Goal: Find specific page/section

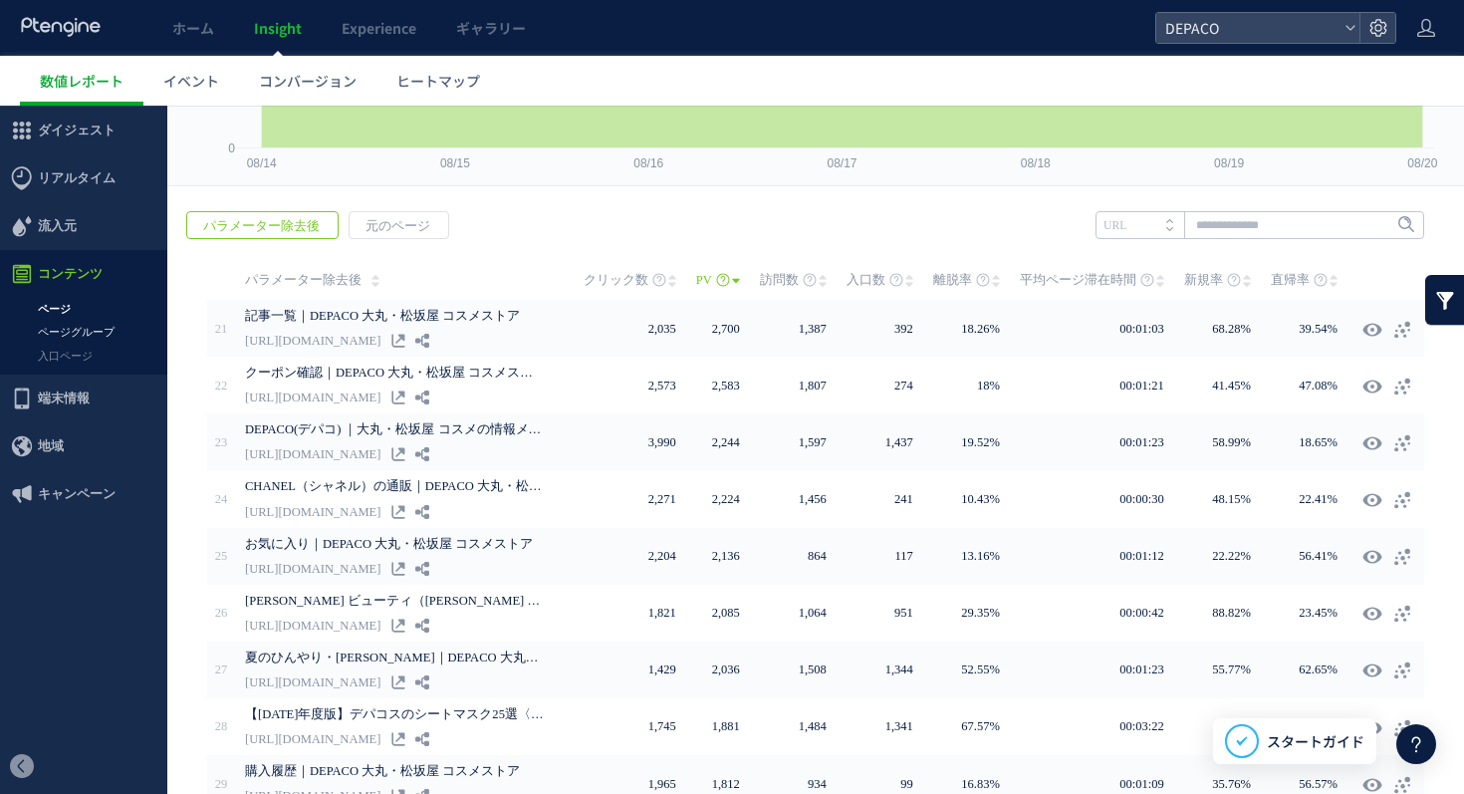
click at [83, 332] on link "ページグループ" at bounding box center [83, 332] width 167 height 23
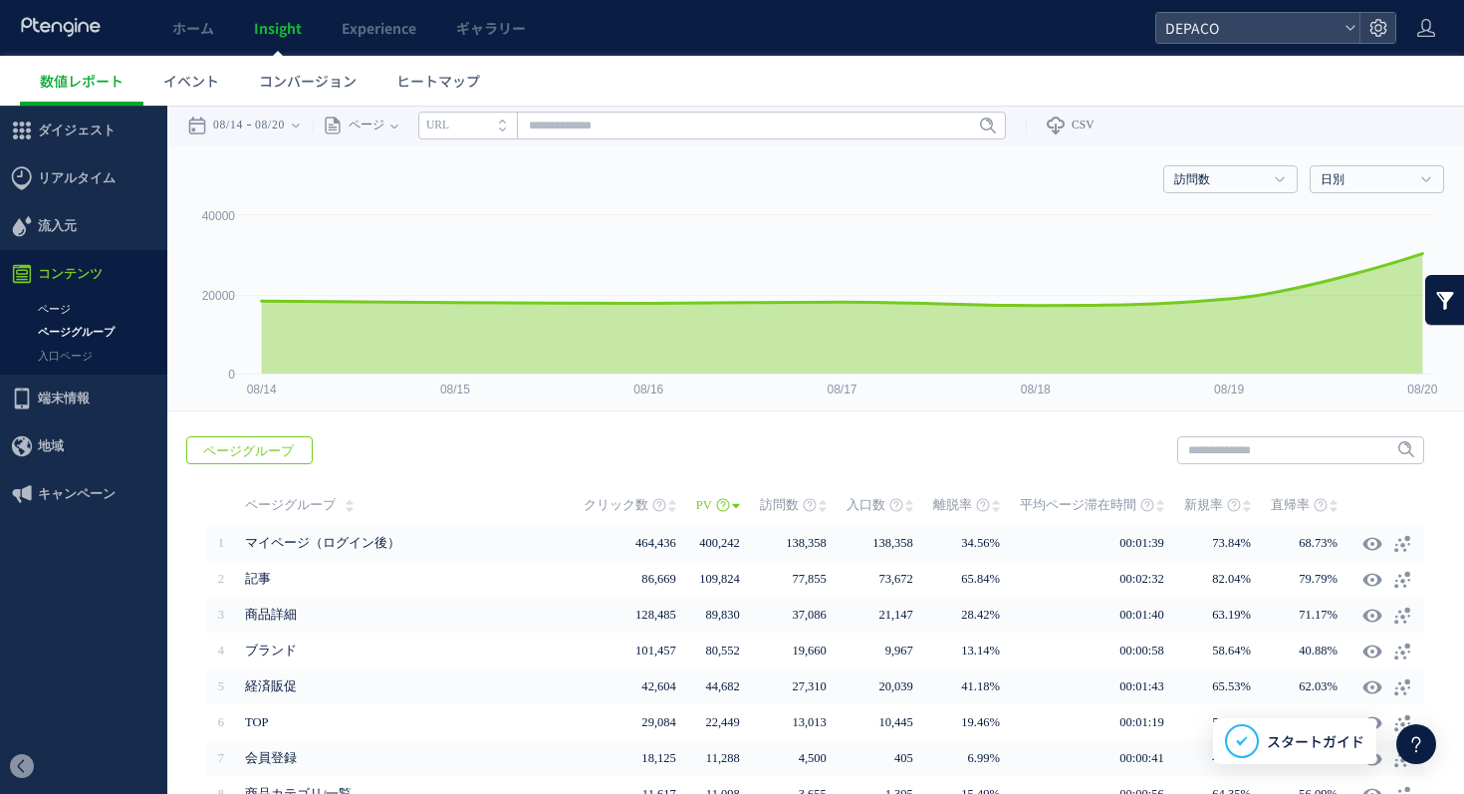
click at [57, 309] on link "ページ" at bounding box center [83, 309] width 167 height 23
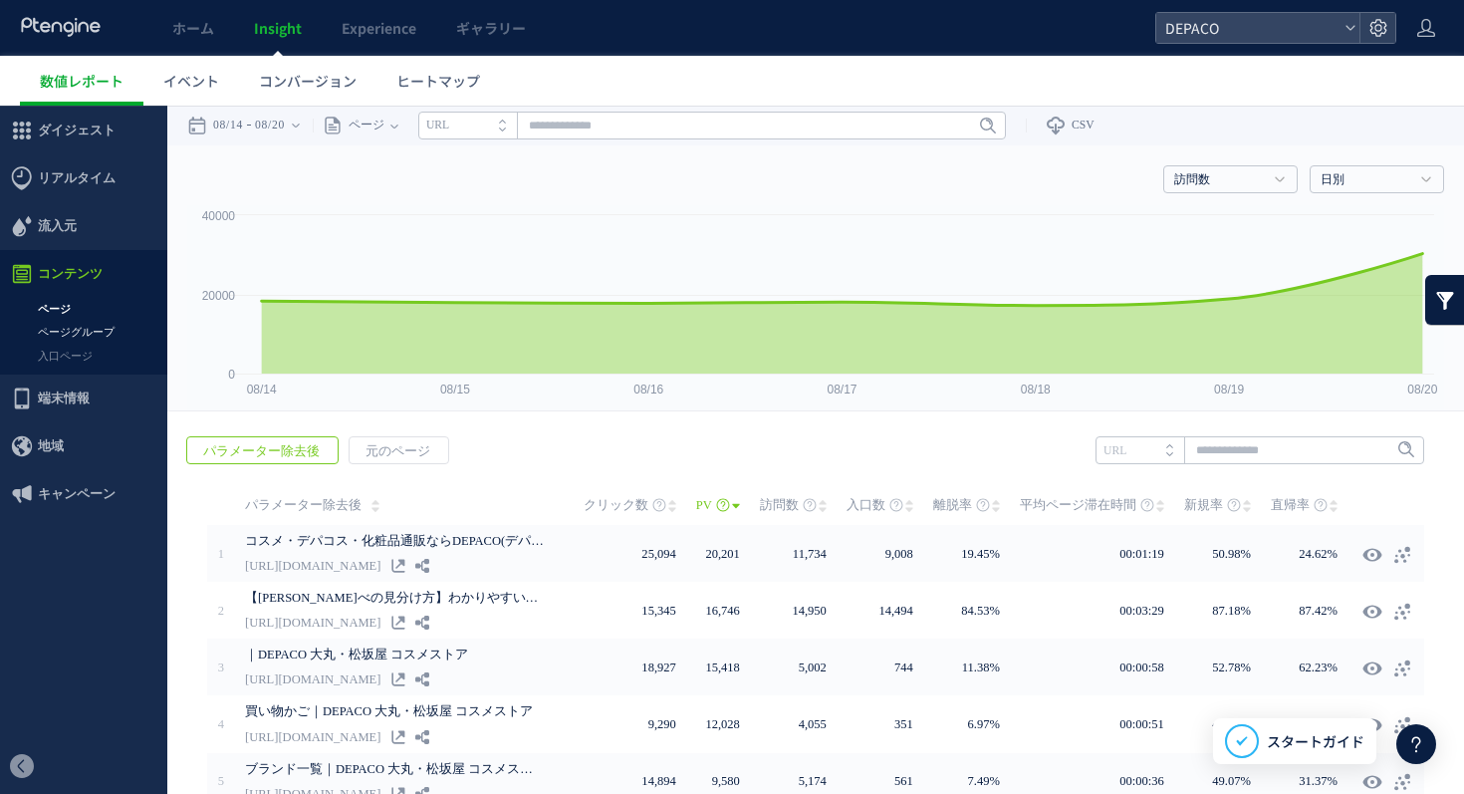
click at [72, 333] on link "ページグループ" at bounding box center [83, 332] width 167 height 23
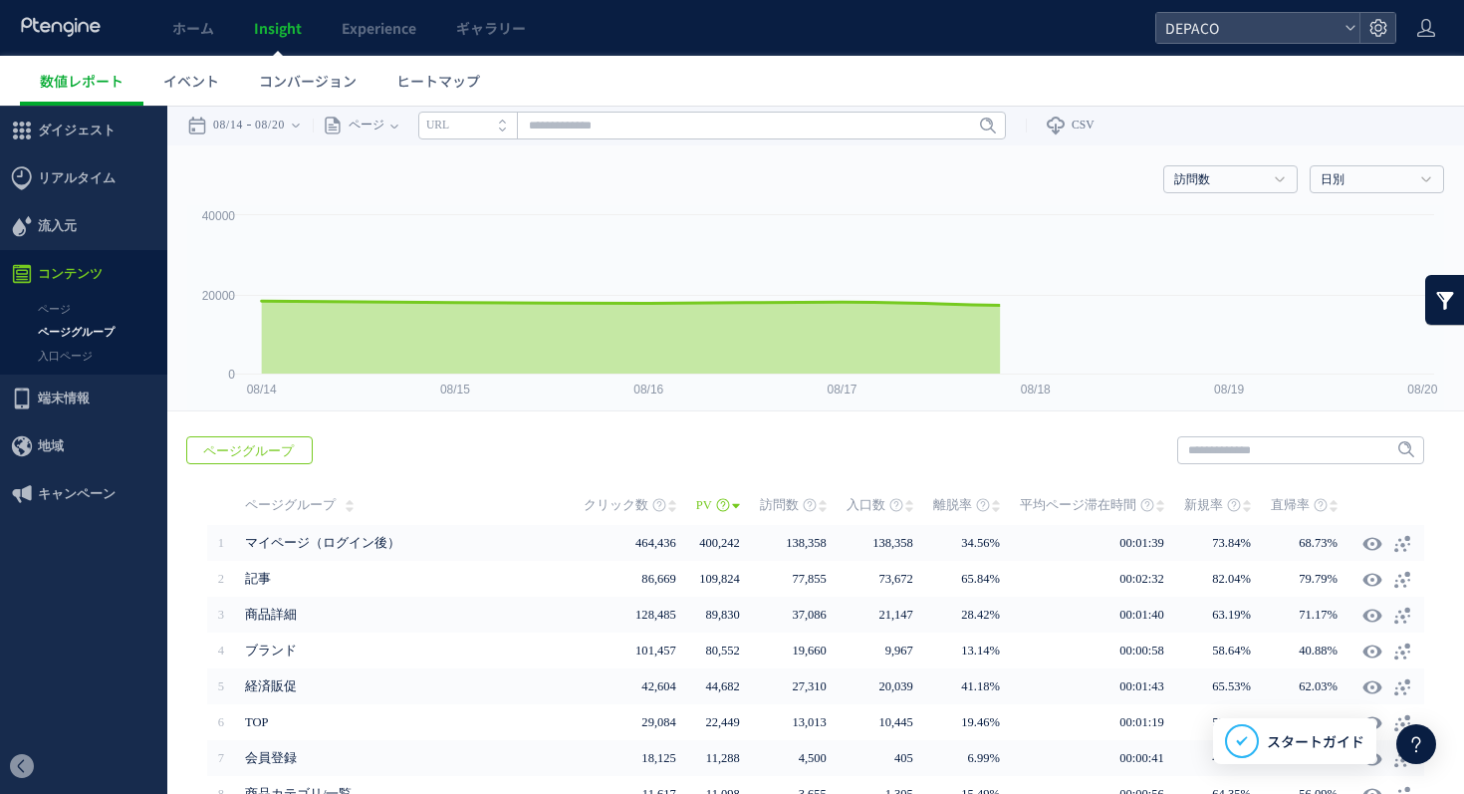
scroll to position [179, 0]
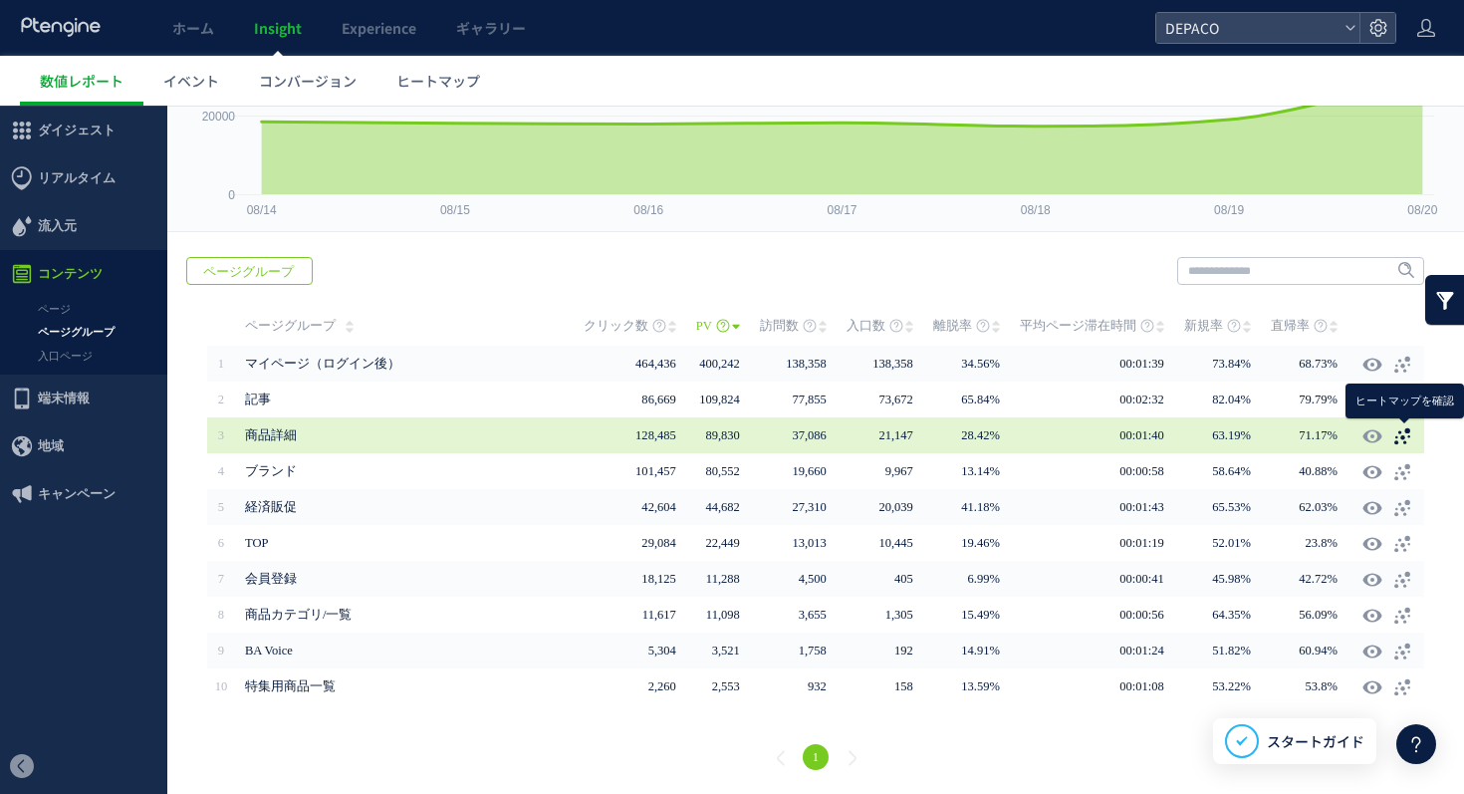
click at [1402, 437] on use at bounding box center [1402, 436] width 16 height 17
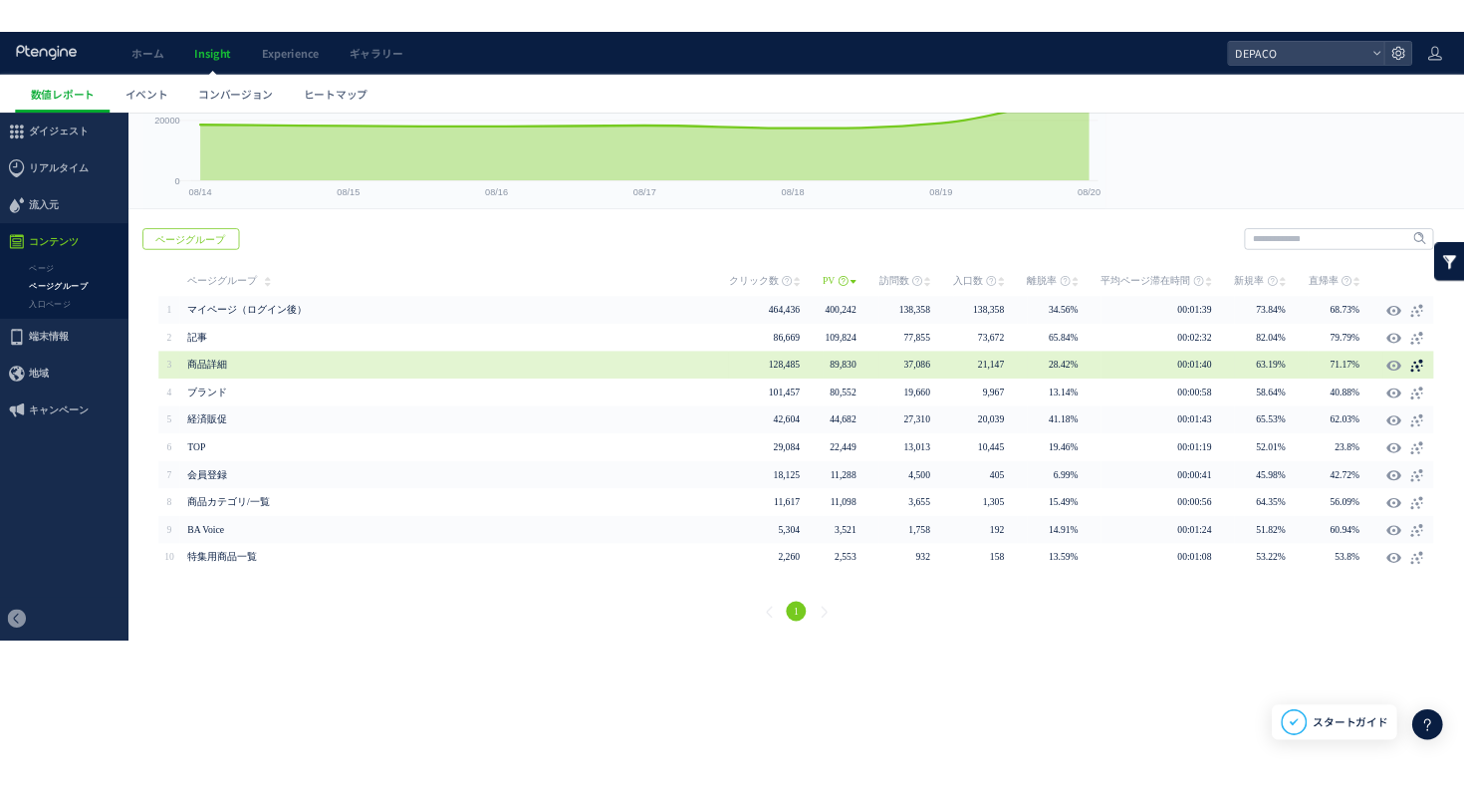
scroll to position [20, 0]
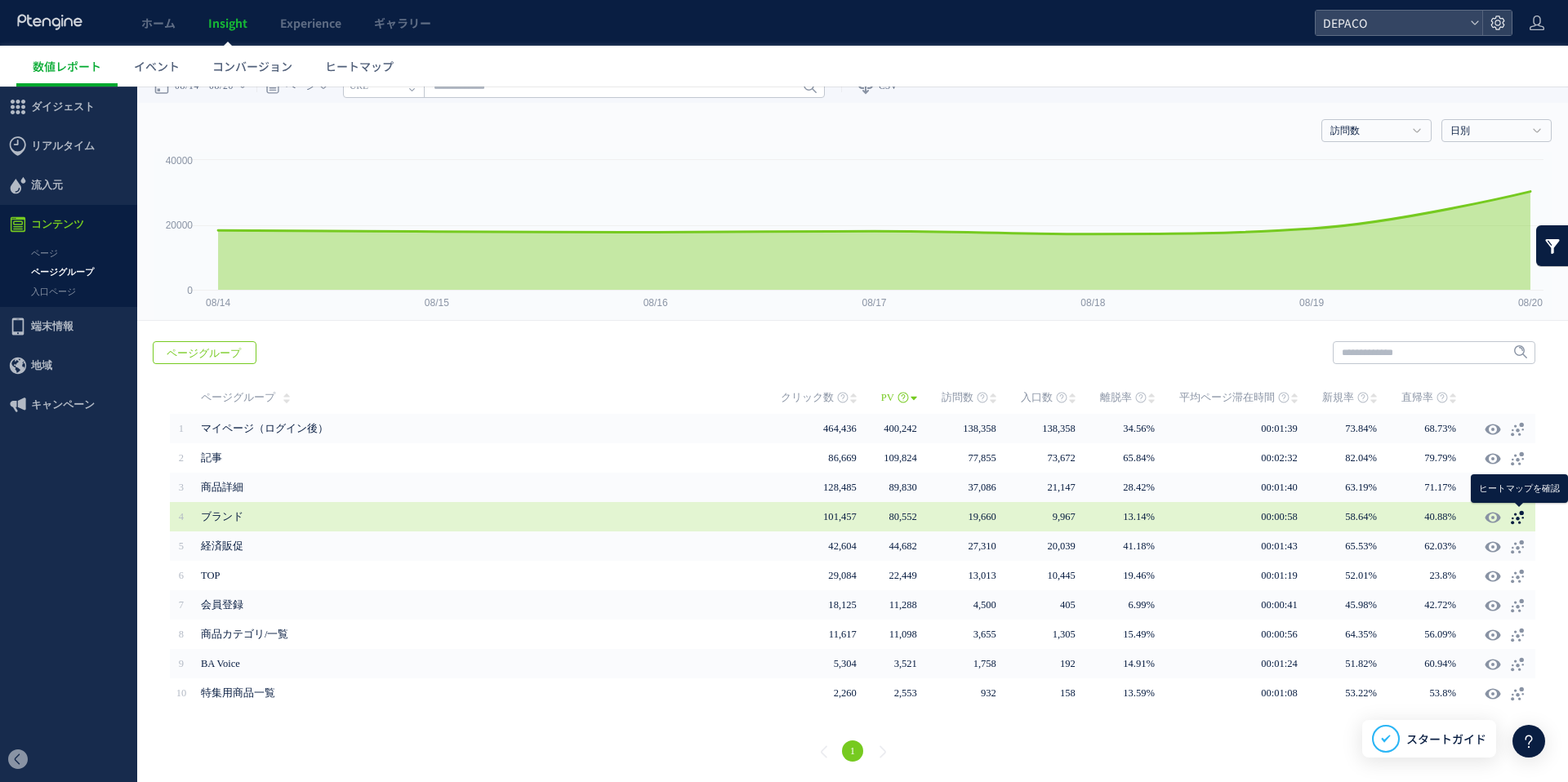
click at [1200, 521] on use at bounding box center [1517, 517] width 13 height 14
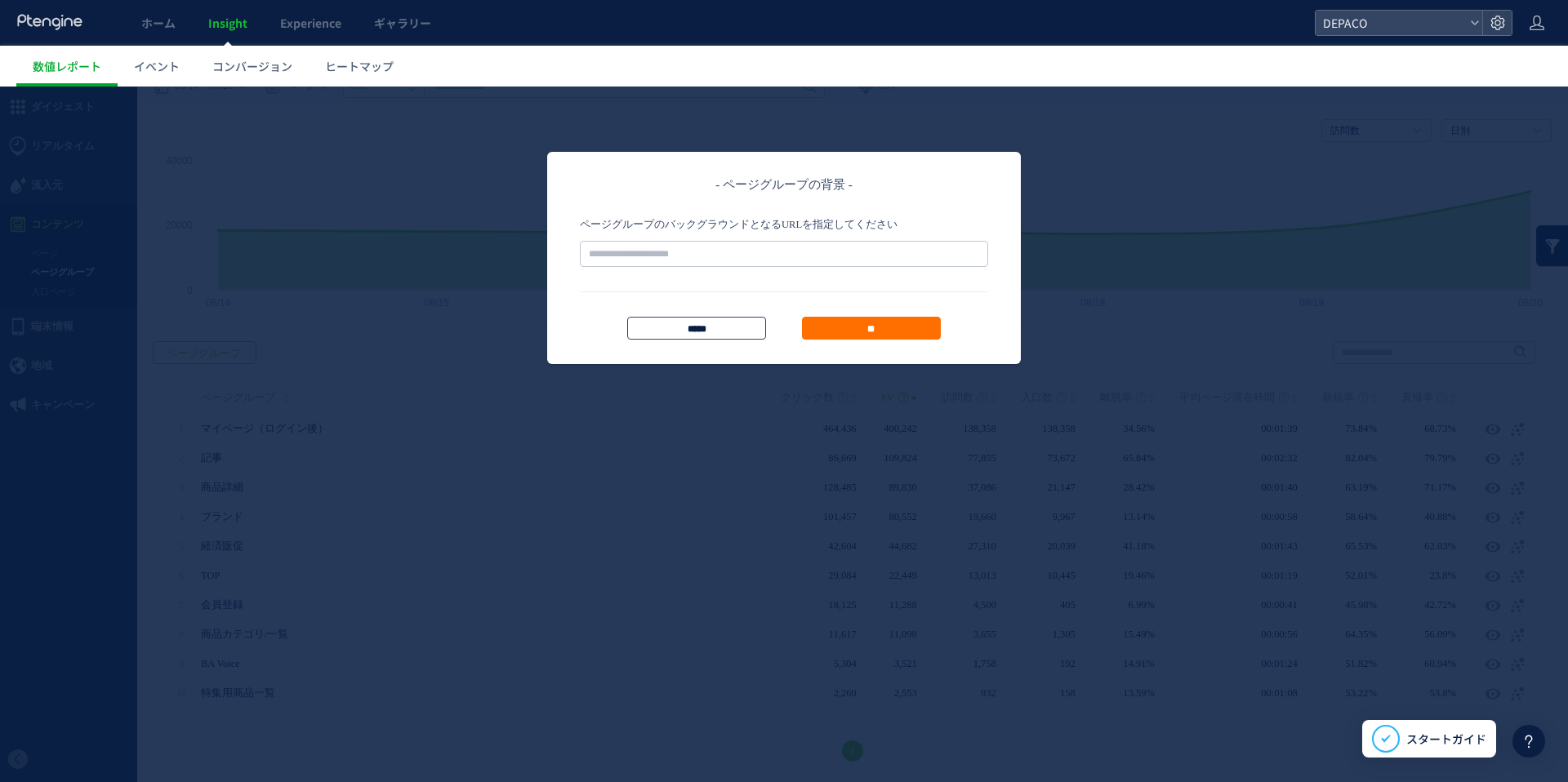
click at [724, 334] on input "*****" at bounding box center [696, 328] width 139 height 23
